Goal: Communication & Community: Answer question/provide support

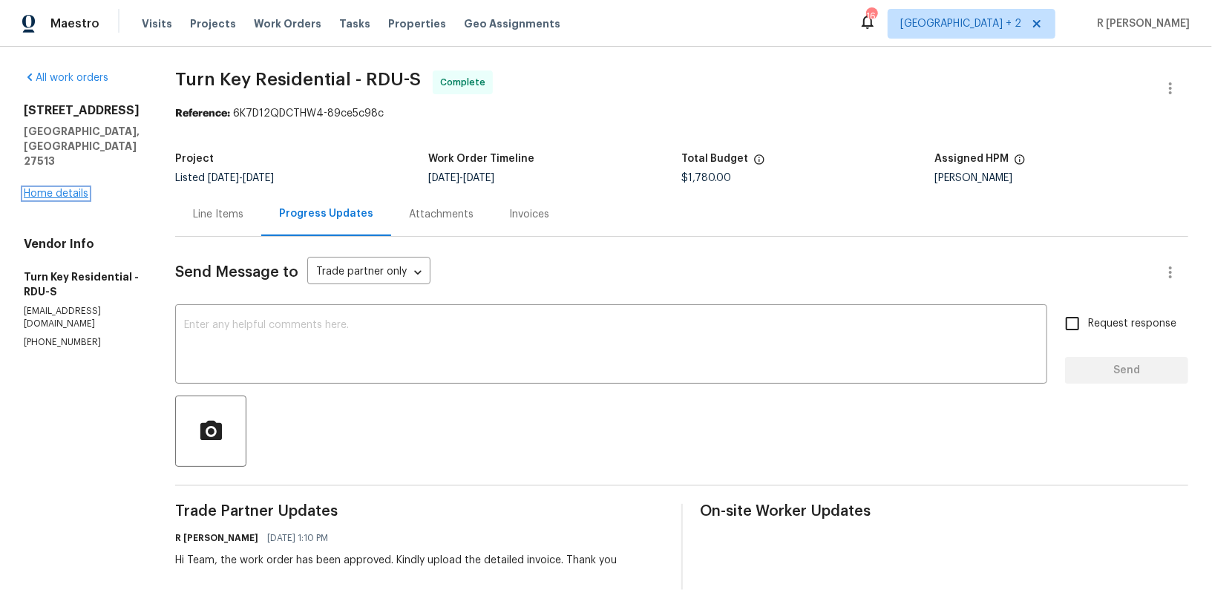
click at [73, 189] on link "Home details" at bounding box center [56, 194] width 65 height 10
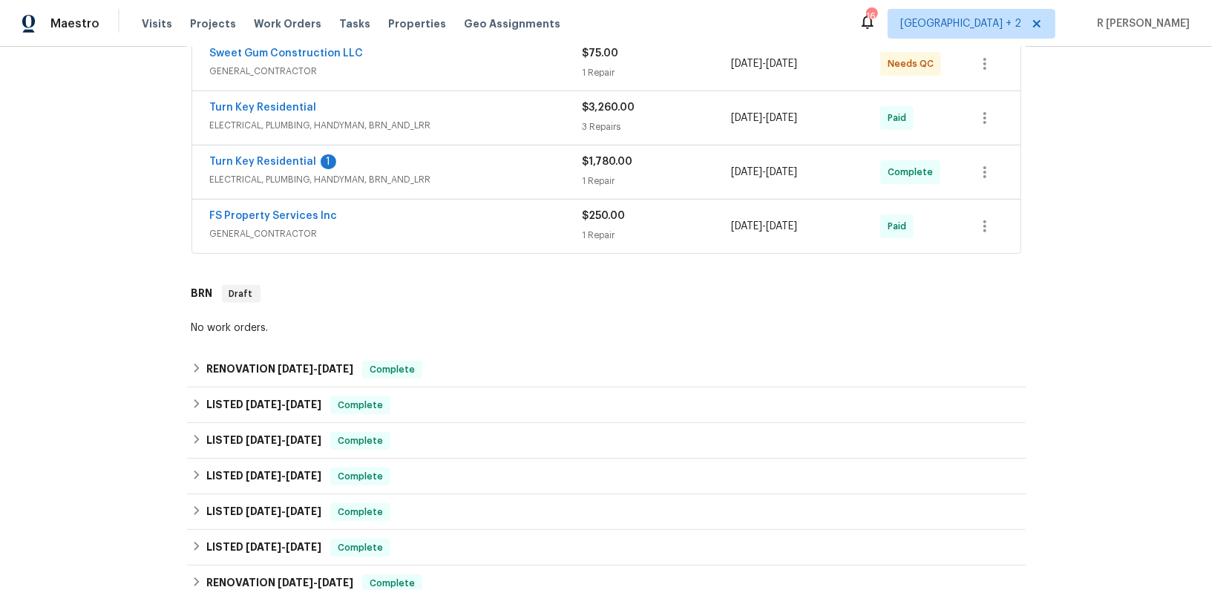
scroll to position [463, 0]
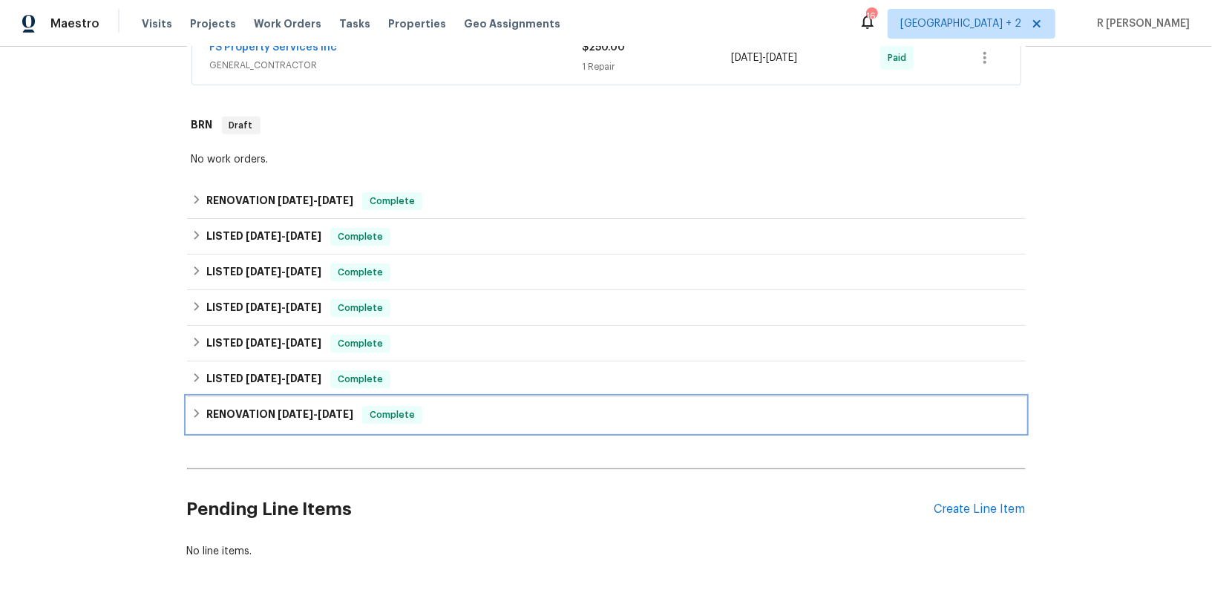
click at [310, 402] on div "RENOVATION [DATE] - [DATE] Complete" at bounding box center [606, 415] width 839 height 36
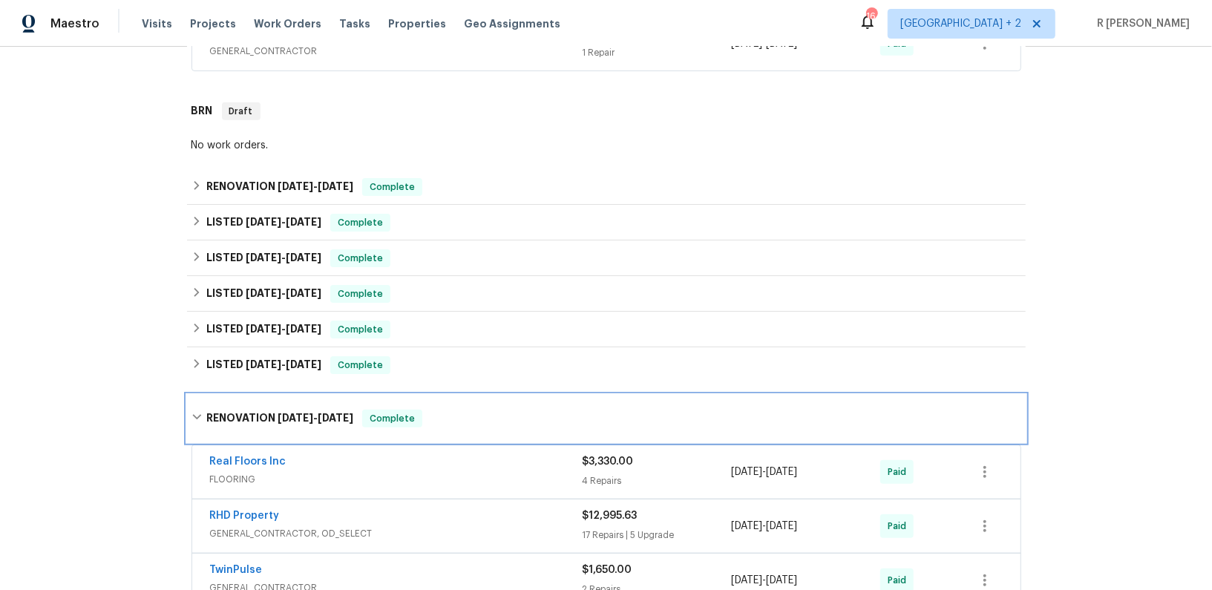
scroll to position [476, 0]
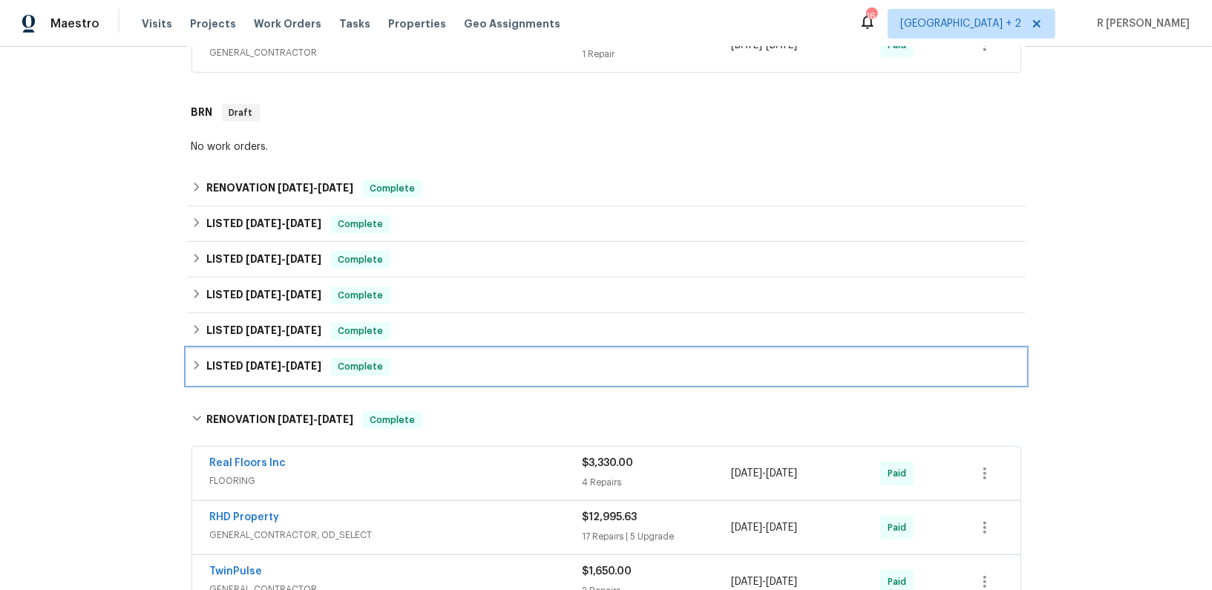
click at [306, 354] on div "LISTED [DATE] - [DATE] Complete" at bounding box center [606, 367] width 839 height 36
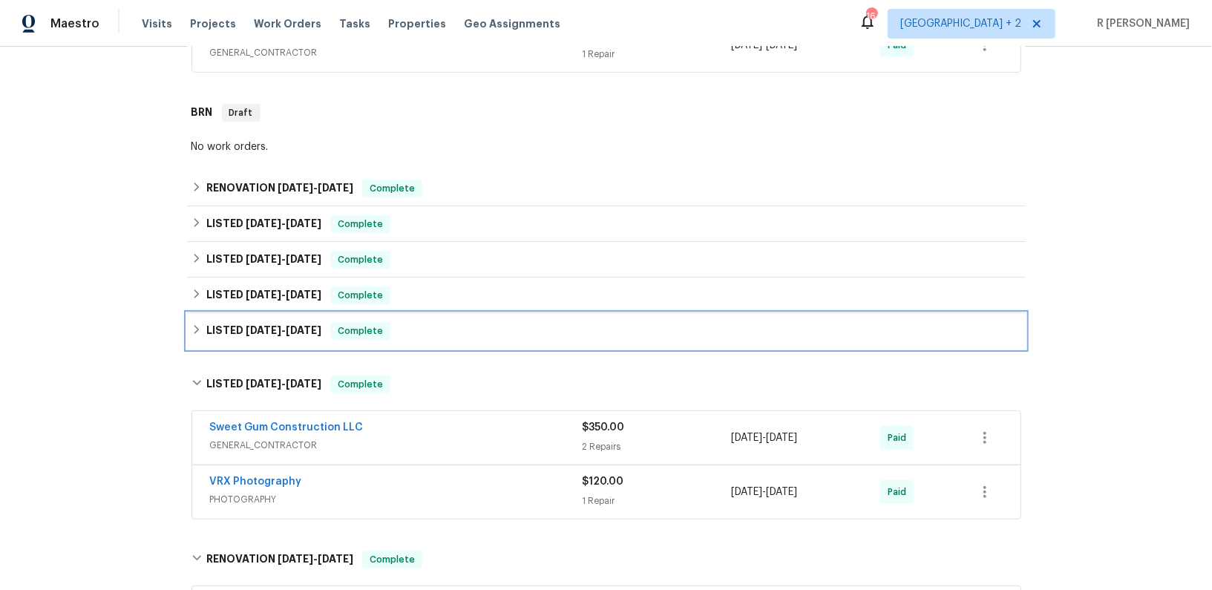
click at [383, 328] on span "Complete" at bounding box center [360, 331] width 57 height 15
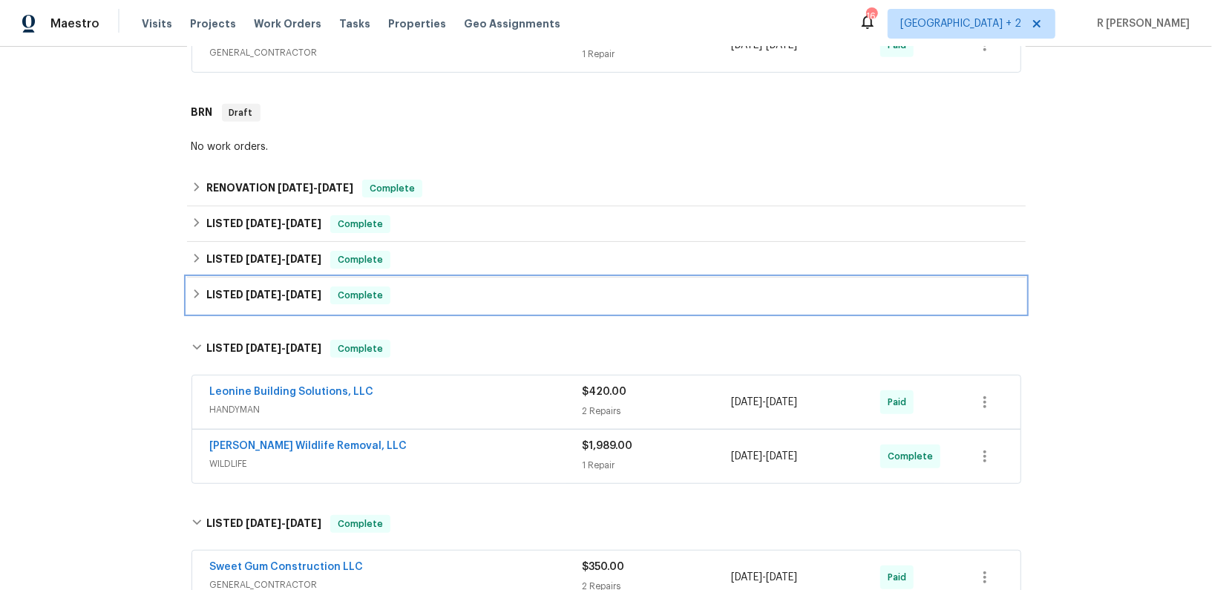
click at [445, 292] on div "LISTED [DATE] - [DATE] Complete" at bounding box center [607, 296] width 830 height 18
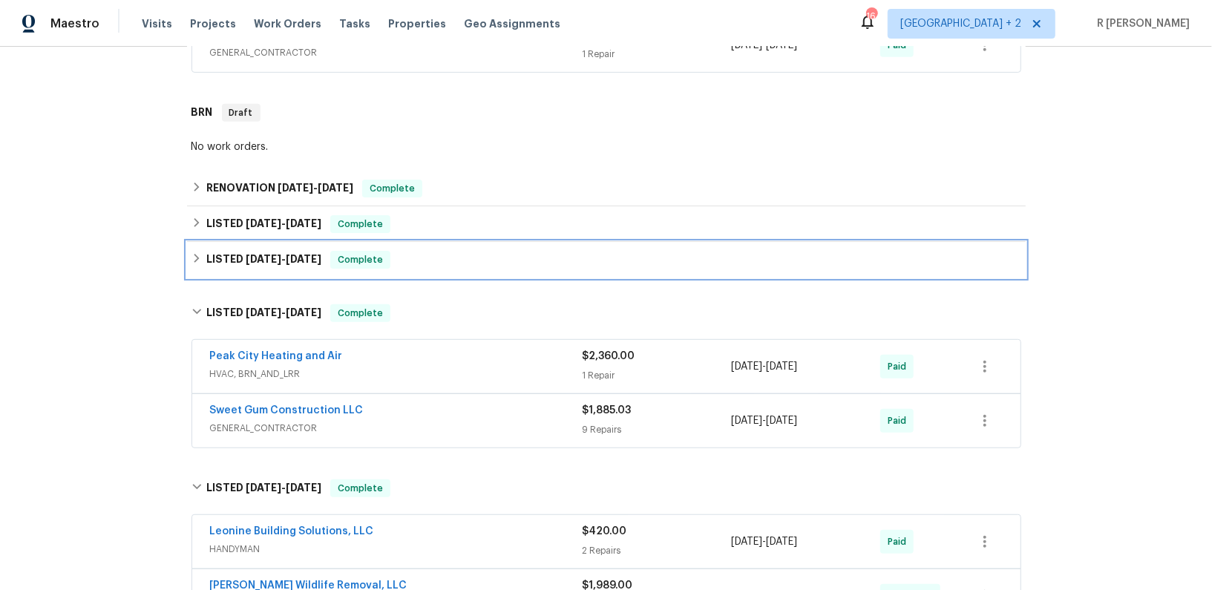
click at [445, 264] on div "LISTED [DATE] - [DATE] Complete" at bounding box center [607, 260] width 830 height 18
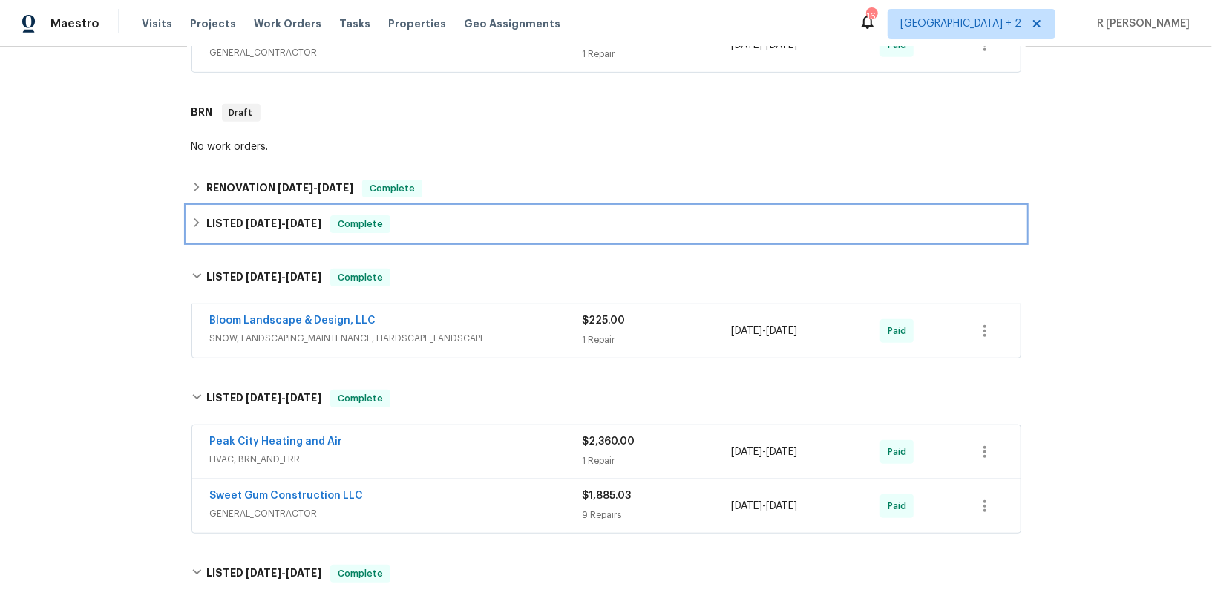
click at [448, 229] on div "LISTED [DATE] - [DATE] Complete" at bounding box center [607, 224] width 830 height 18
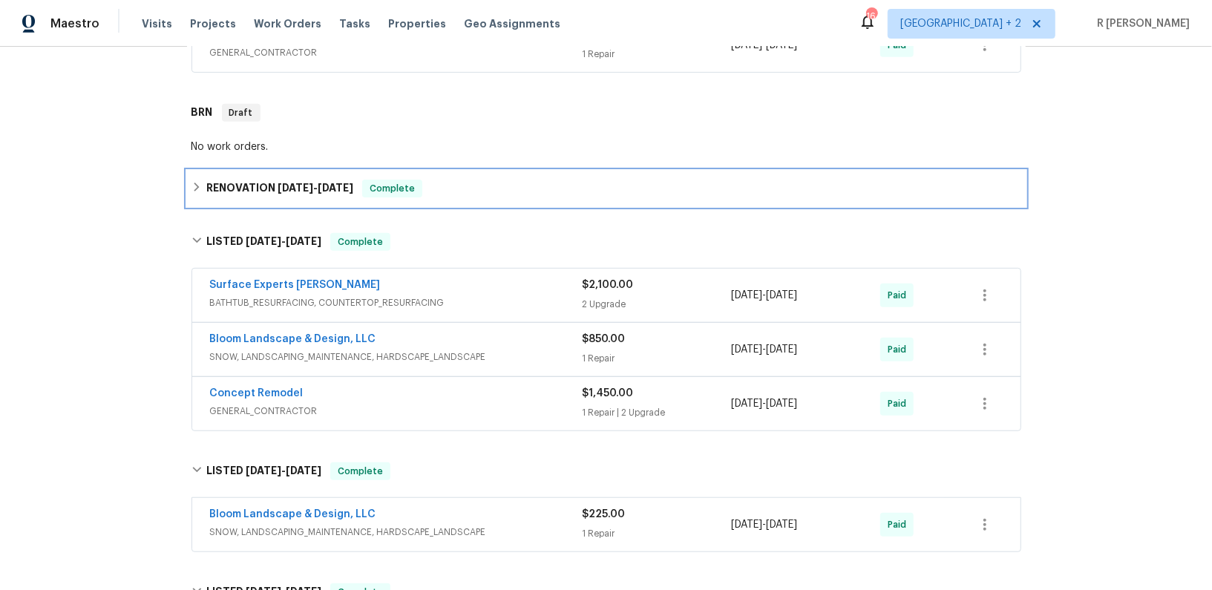
click at [450, 190] on div "RENOVATION [DATE] - [DATE] Complete" at bounding box center [607, 189] width 830 height 18
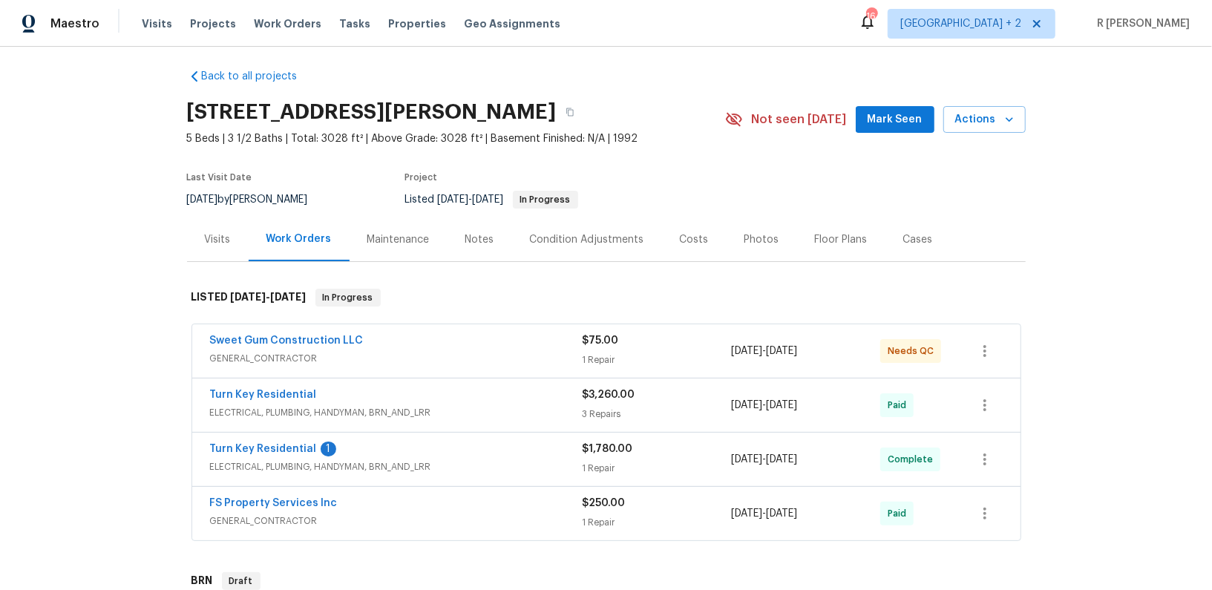
scroll to position [0, 0]
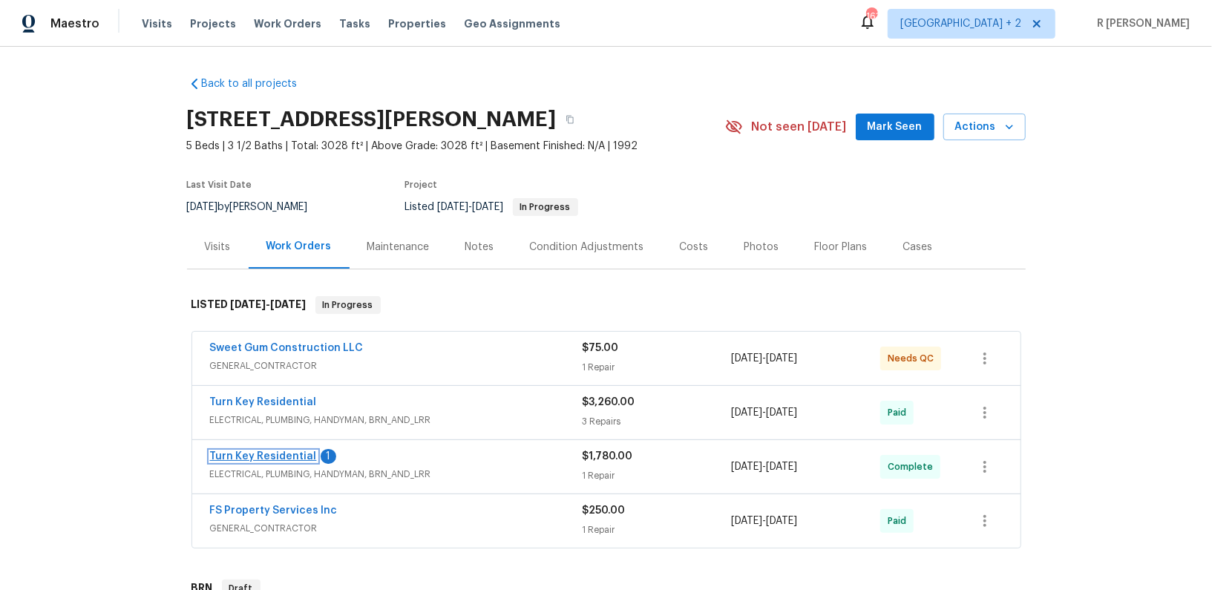
click at [265, 451] on link "Turn Key Residential" at bounding box center [263, 456] width 107 height 10
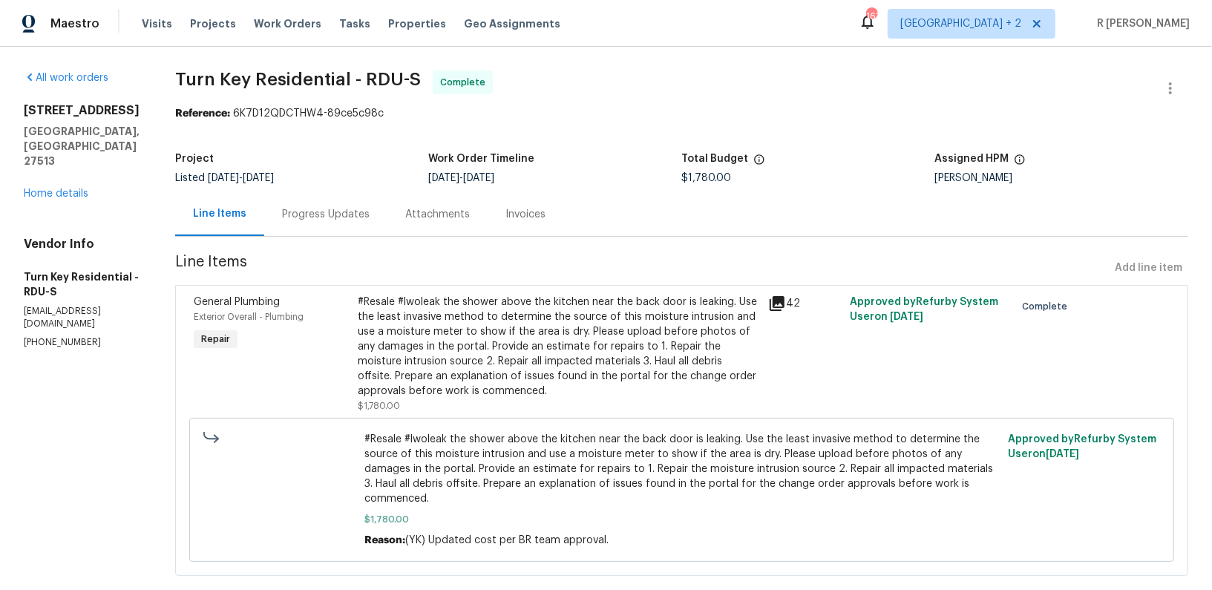
click at [387, 193] on div "Progress Updates" at bounding box center [325, 214] width 123 height 44
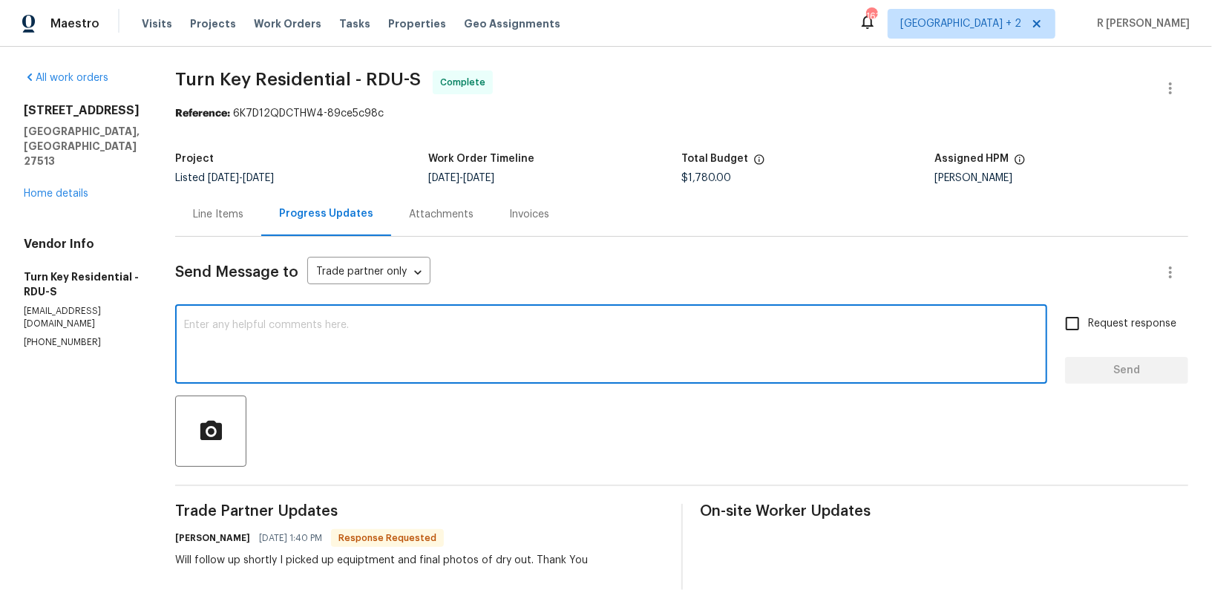
click at [401, 337] on textarea at bounding box center [611, 346] width 854 height 52
type textarea "Sure. Thank you"
